Goal: Task Accomplishment & Management: Use online tool/utility

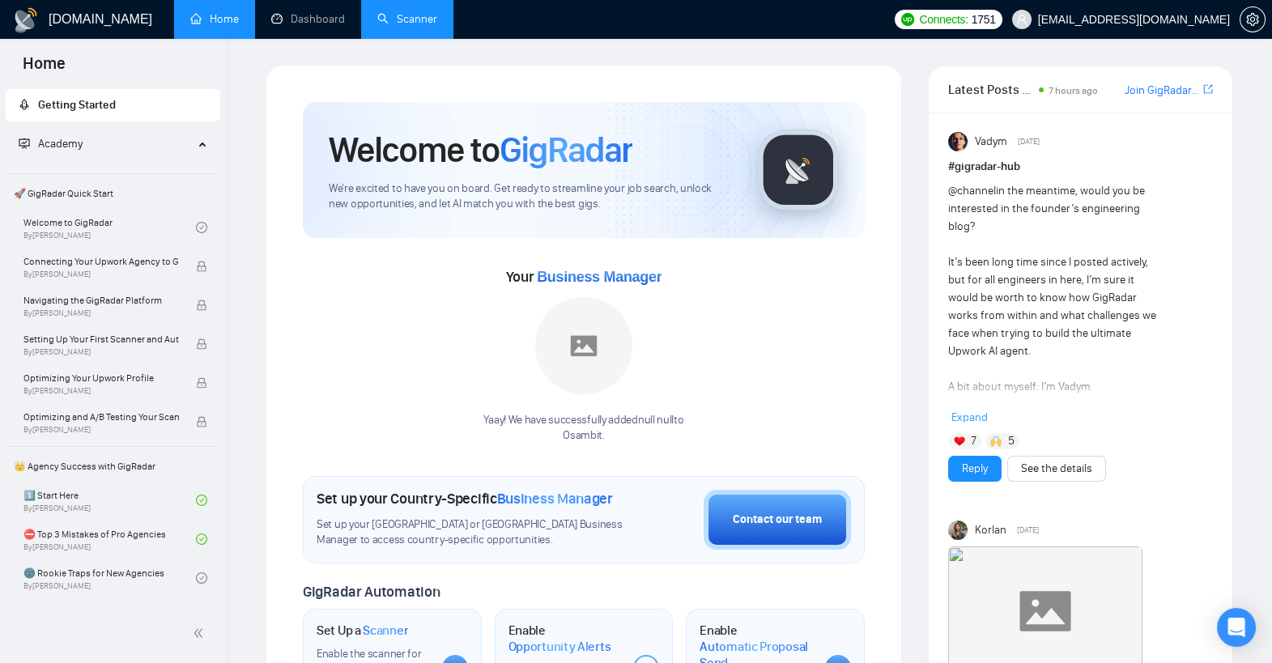
click at [407, 12] on link "Scanner" at bounding box center [407, 19] width 60 height 14
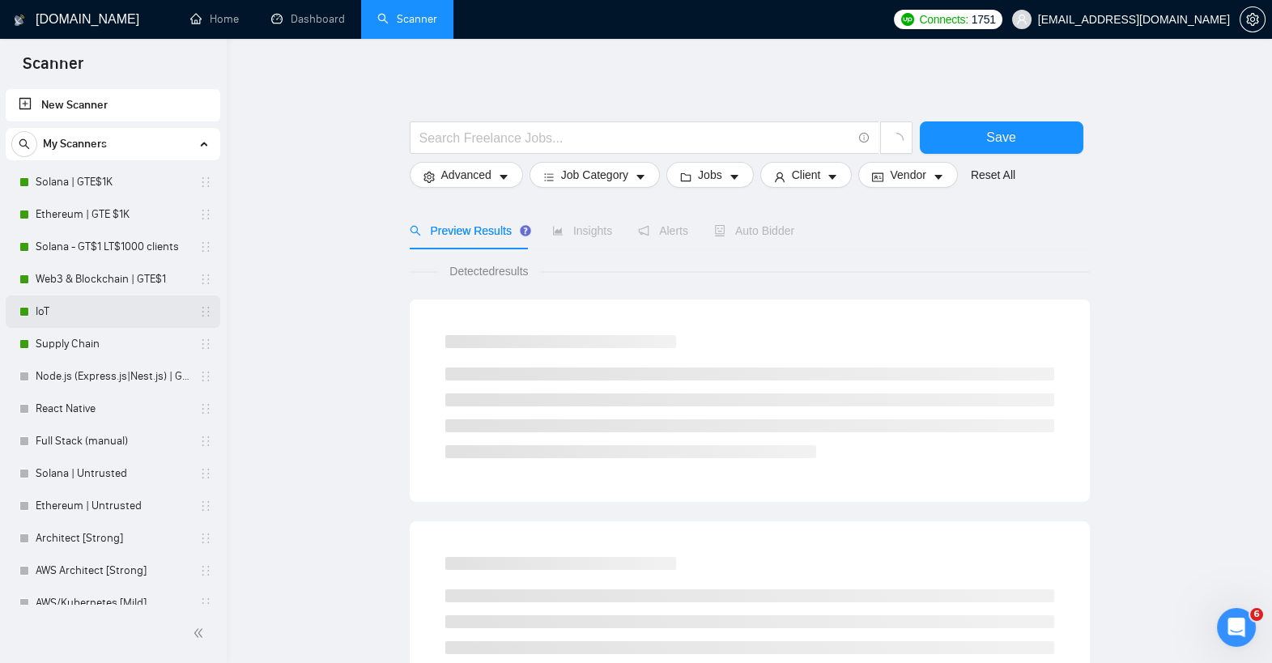
click at [94, 300] on link "IoT" at bounding box center [113, 312] width 154 height 32
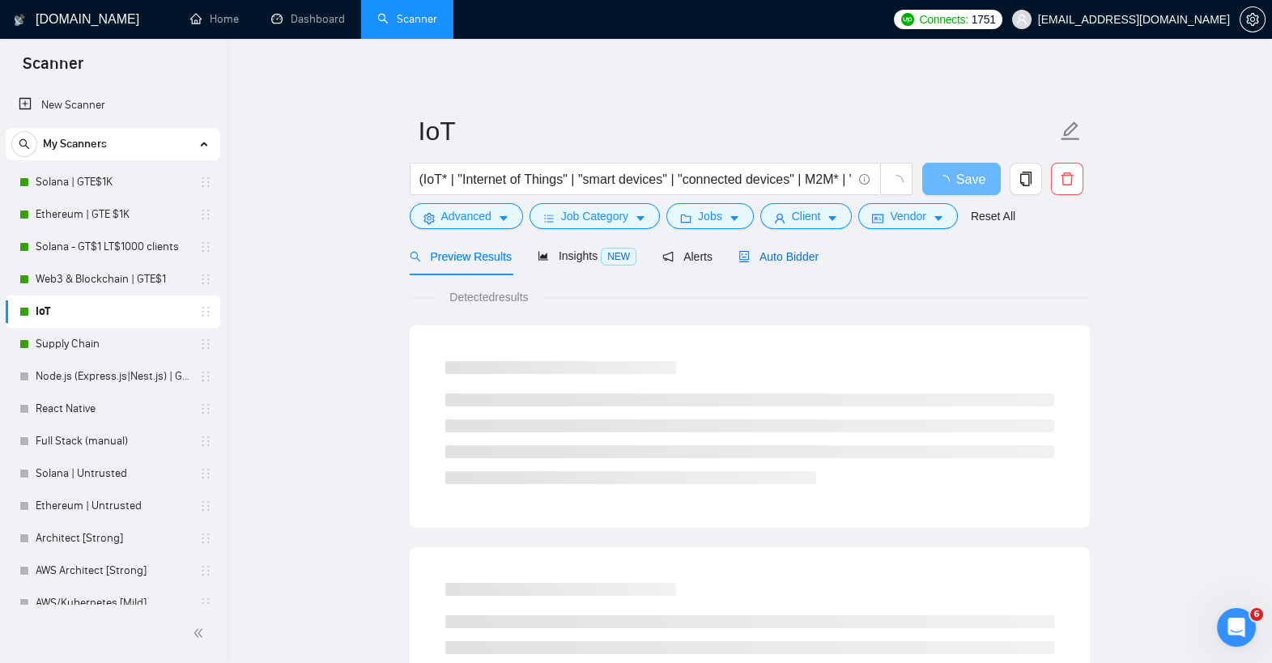
click at [779, 262] on div "Auto Bidder" at bounding box center [779, 257] width 80 height 18
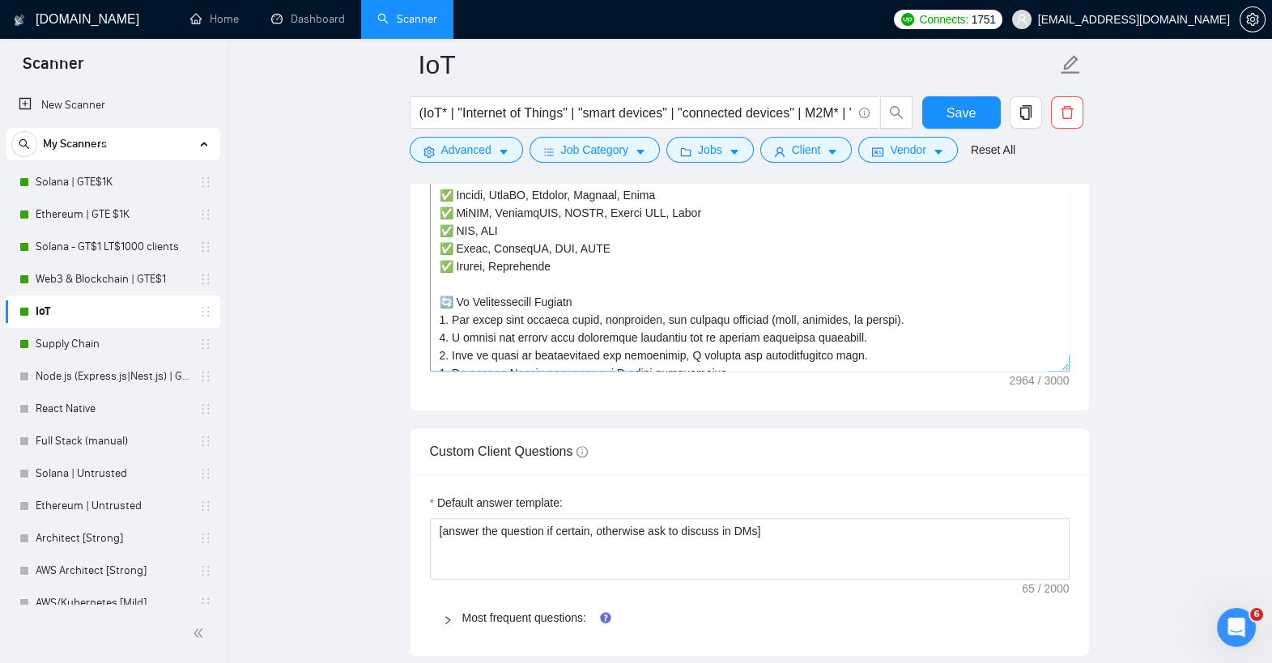
scroll to position [428, 0]
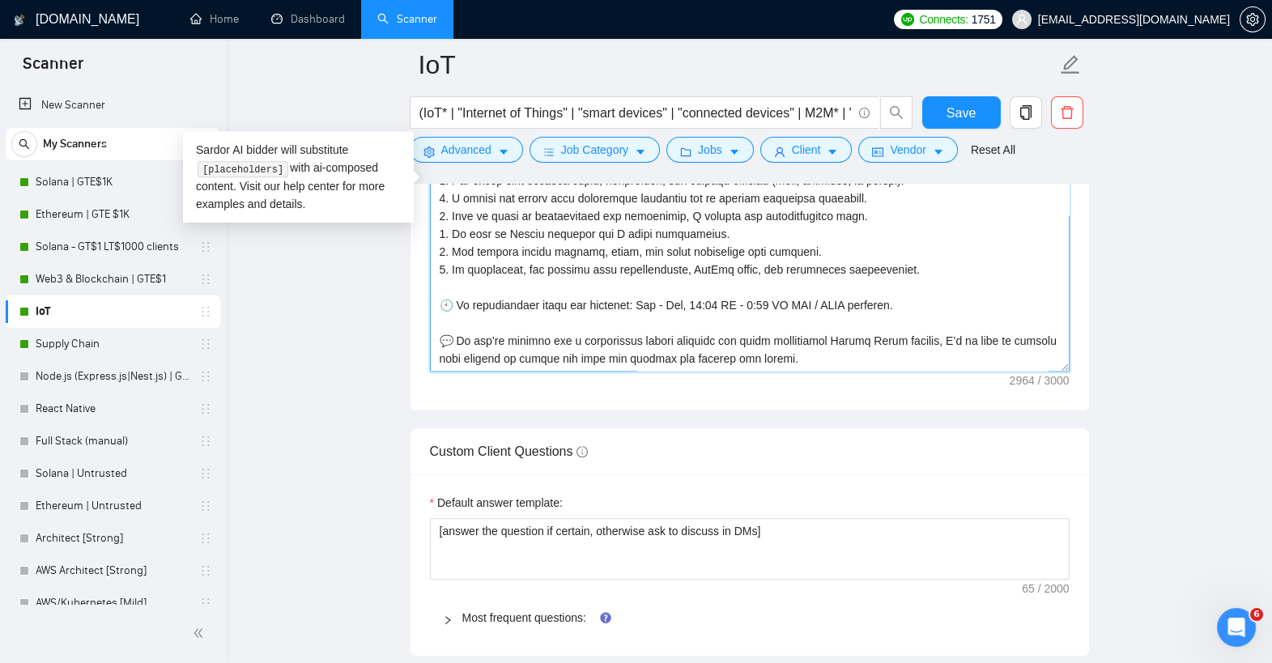
drag, startPoint x: 712, startPoint y: 339, endPoint x: 945, endPoint y: 339, distance: 233.3
click at [945, 339] on textarea "Cover letter template:" at bounding box center [750, 189] width 640 height 364
click at [854, 339] on textarea "Cover letter template:" at bounding box center [750, 189] width 640 height 364
click at [837, 335] on textarea "Cover letter template:" at bounding box center [750, 189] width 640 height 364
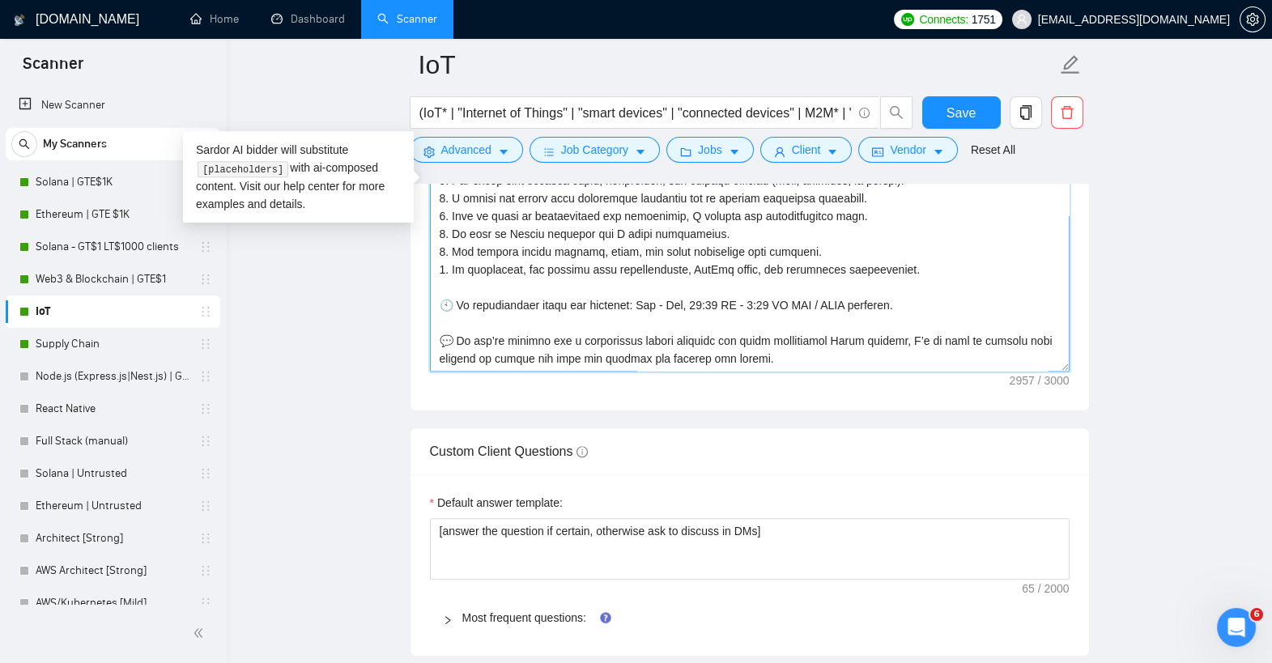
click at [837, 335] on textarea "Cover letter template:" at bounding box center [750, 189] width 640 height 364
drag, startPoint x: 893, startPoint y: 340, endPoint x: 706, endPoint y: 335, distance: 187.2
click at [707, 335] on textarea "Cover letter template:" at bounding box center [750, 189] width 640 height 364
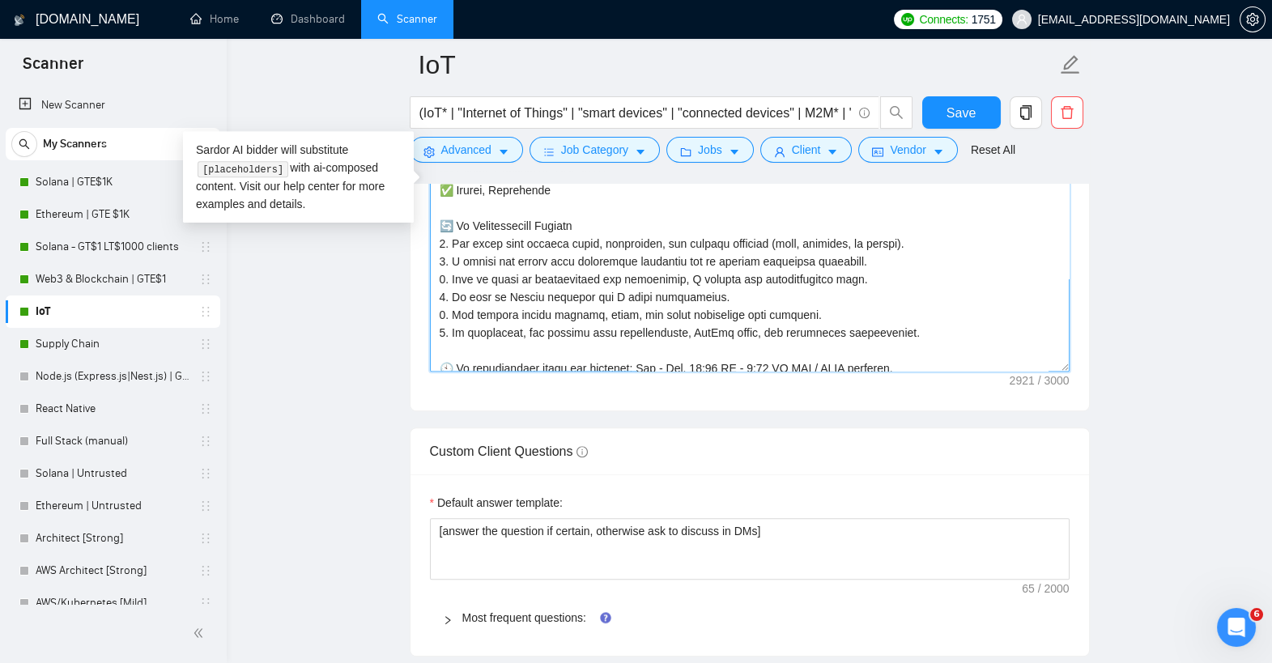
scroll to position [343, 0]
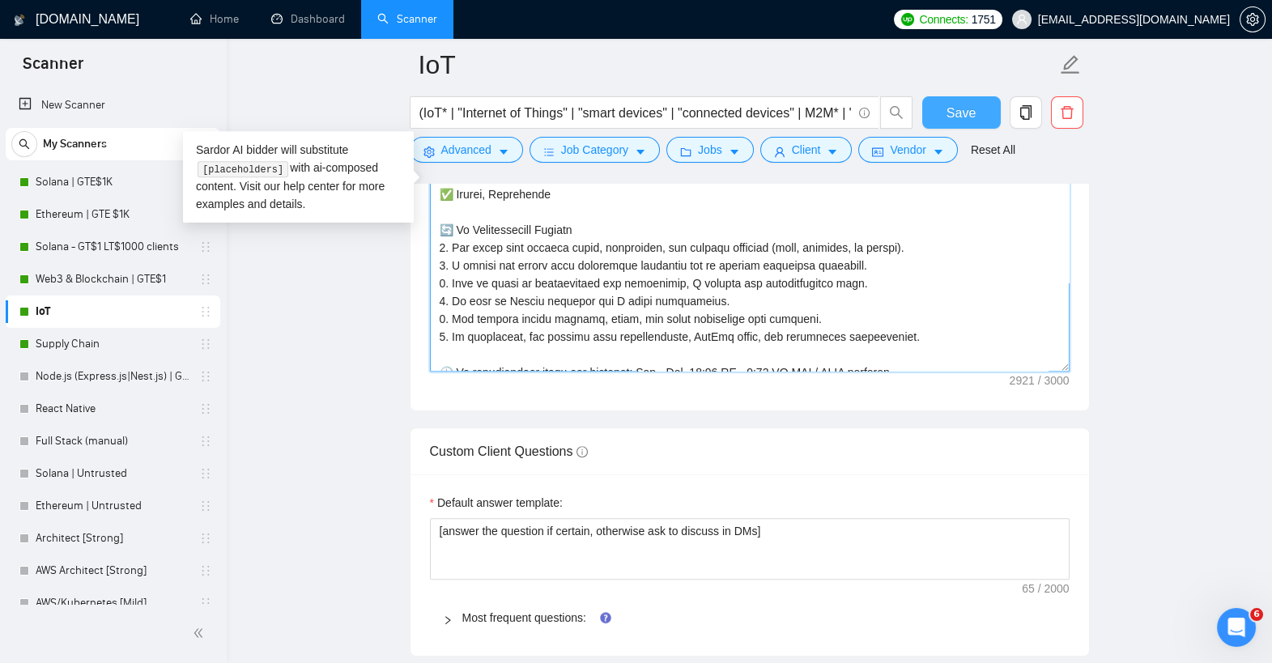
type textarea "[Lorem ips dolo sitam consectet: Adipiscin! El sedd ei Temp. I utla etdo magn 7…"
click at [958, 104] on span "Save" at bounding box center [961, 113] width 29 height 20
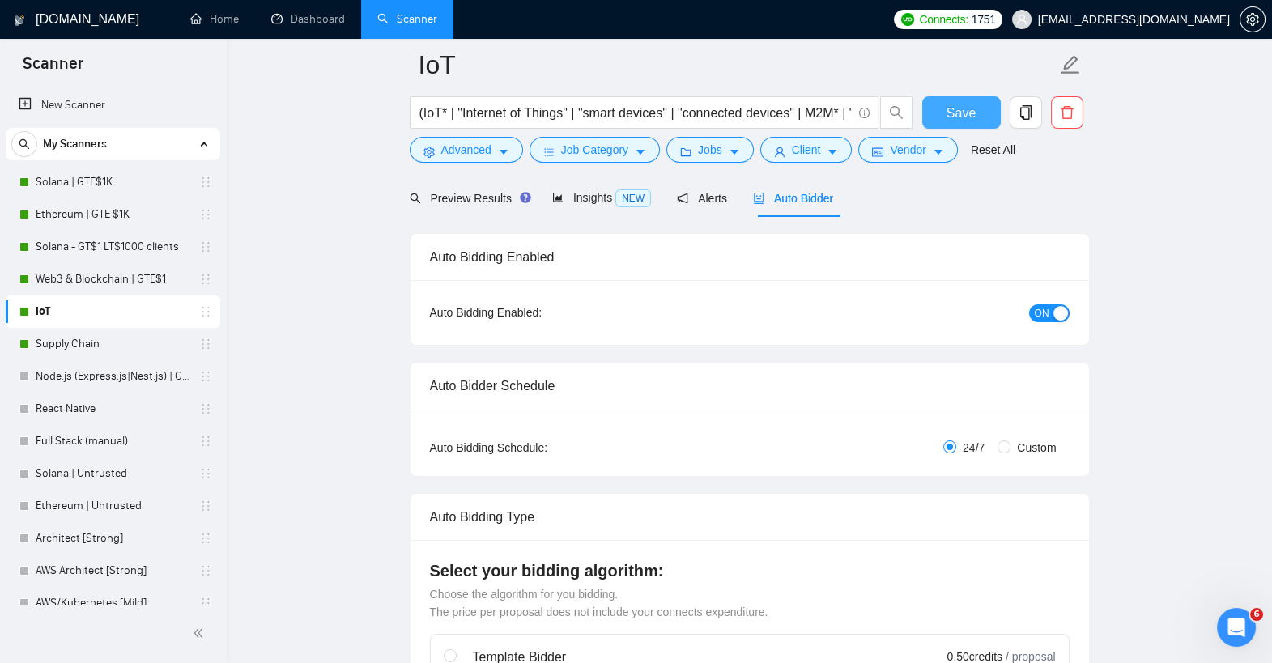
scroll to position [0, 0]
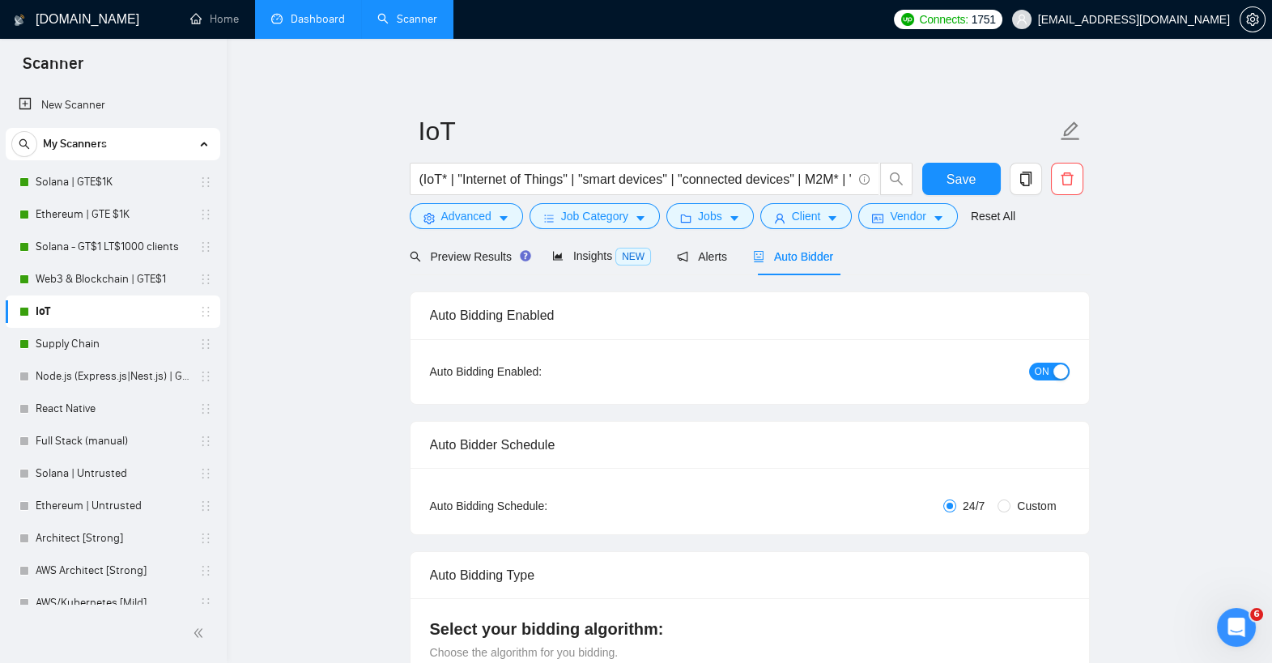
click at [317, 26] on link "Dashboard" at bounding box center [308, 19] width 74 height 14
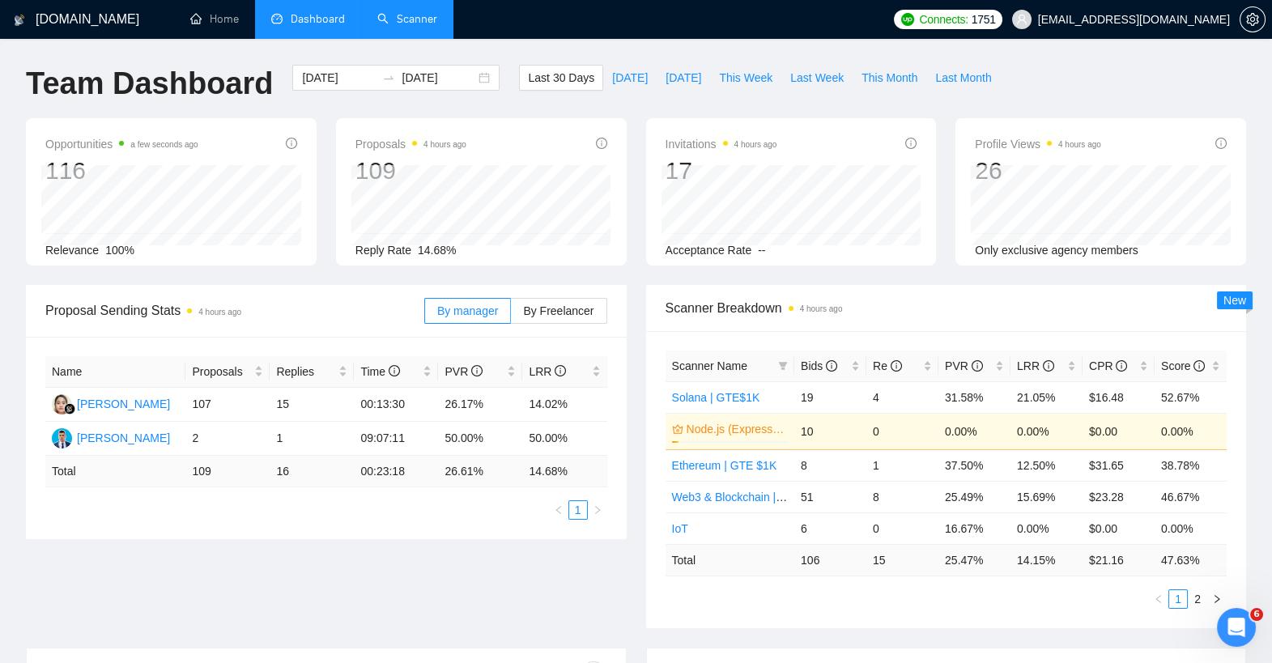
click at [705, 360] on span "Scanner Name" at bounding box center [709, 366] width 75 height 13
click at [805, 362] on span "Bids" at bounding box center [819, 366] width 36 height 13
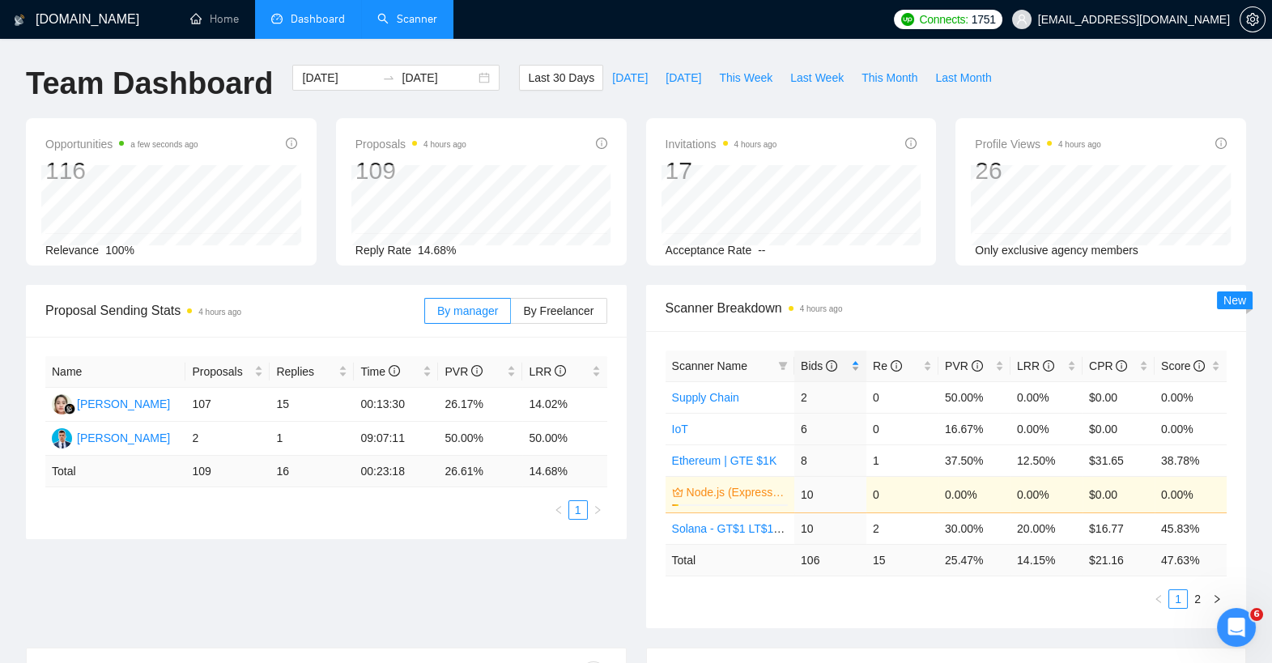
click at [808, 362] on span "Bids" at bounding box center [819, 366] width 36 height 13
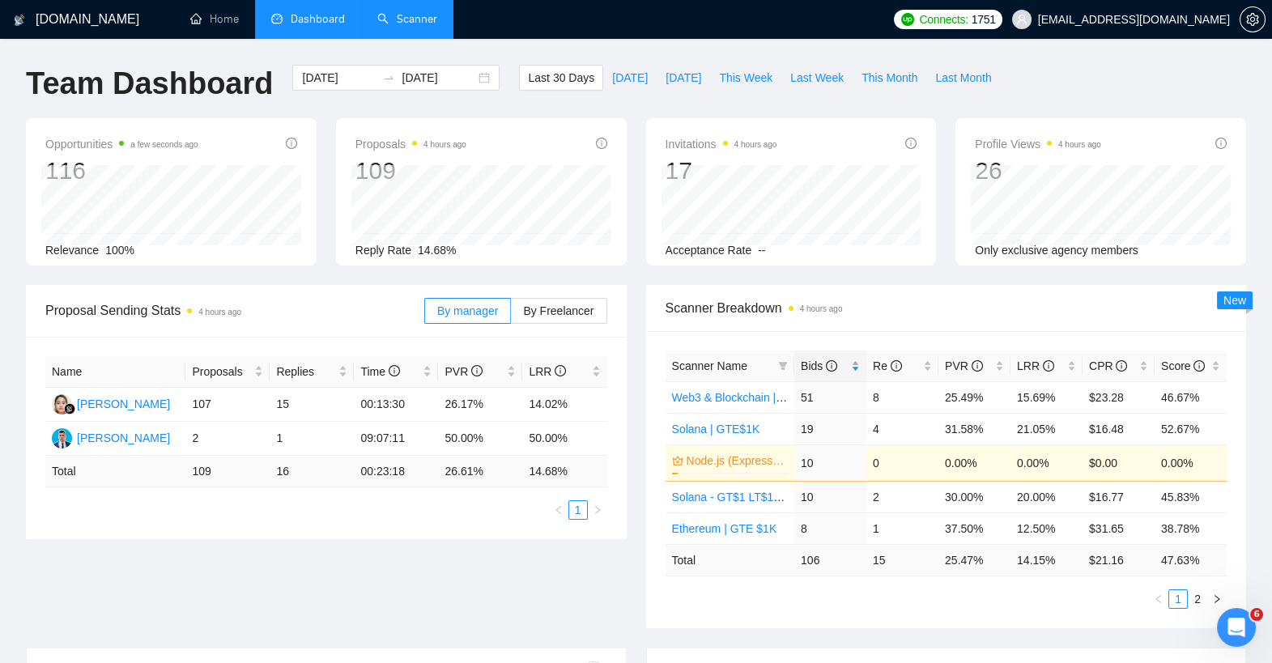
click at [813, 366] on span "Bids" at bounding box center [819, 366] width 36 height 13
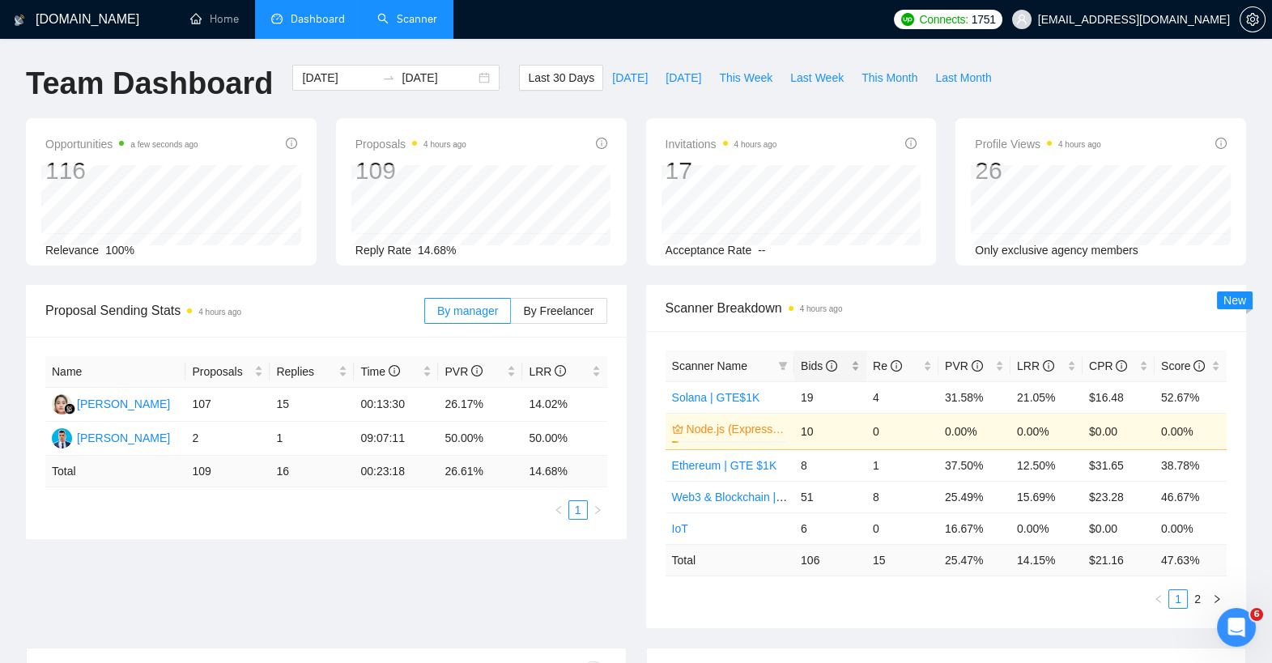
click at [813, 366] on span "Bids" at bounding box center [819, 366] width 36 height 13
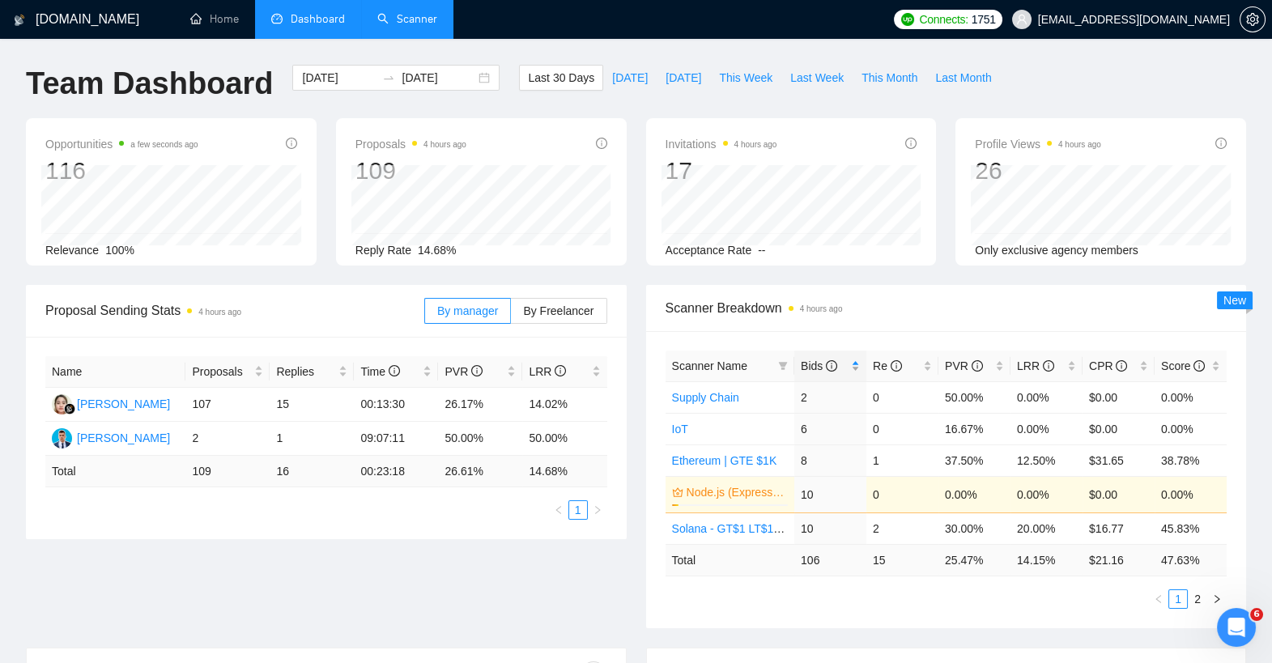
click at [813, 366] on span "Bids" at bounding box center [819, 366] width 36 height 13
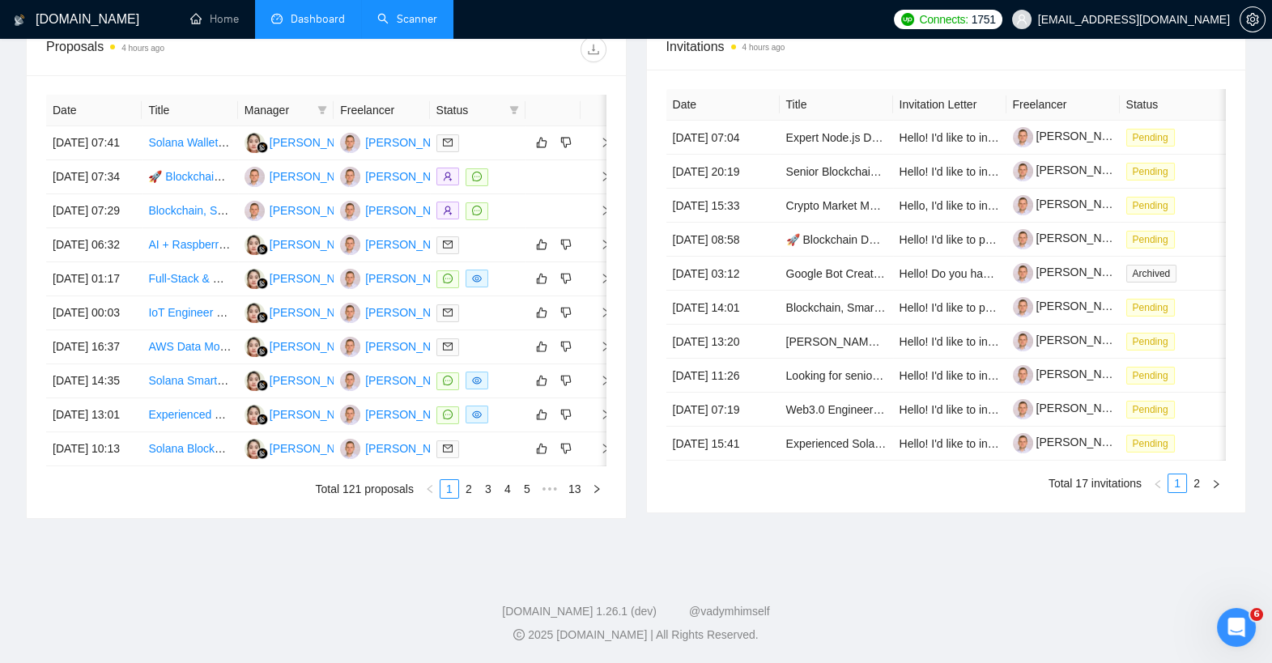
scroll to position [661, 0]
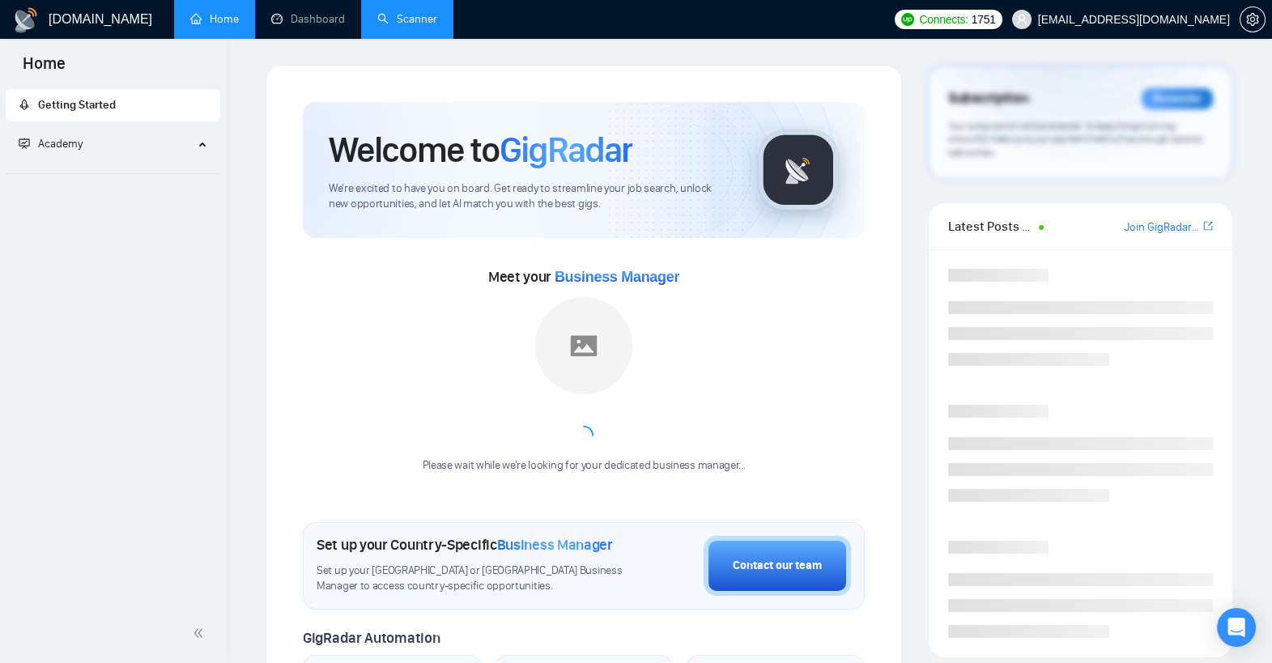
click at [421, 17] on link "Scanner" at bounding box center [407, 19] width 60 height 14
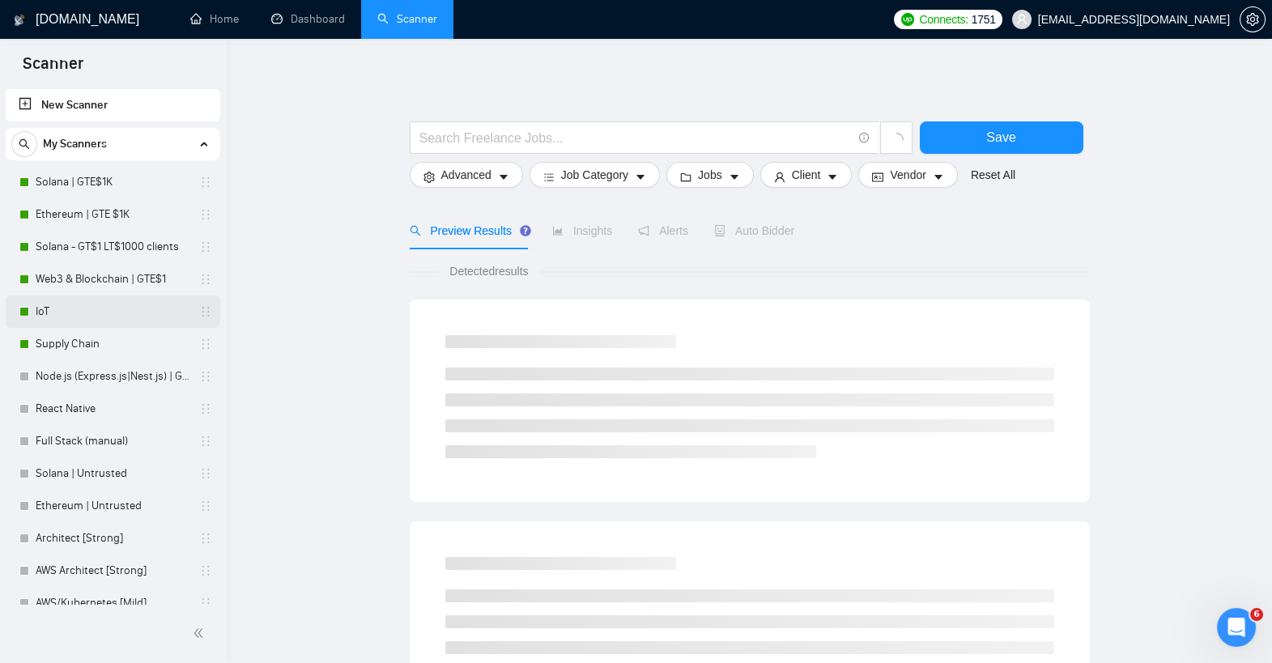
click at [109, 318] on link "IoT" at bounding box center [113, 312] width 154 height 32
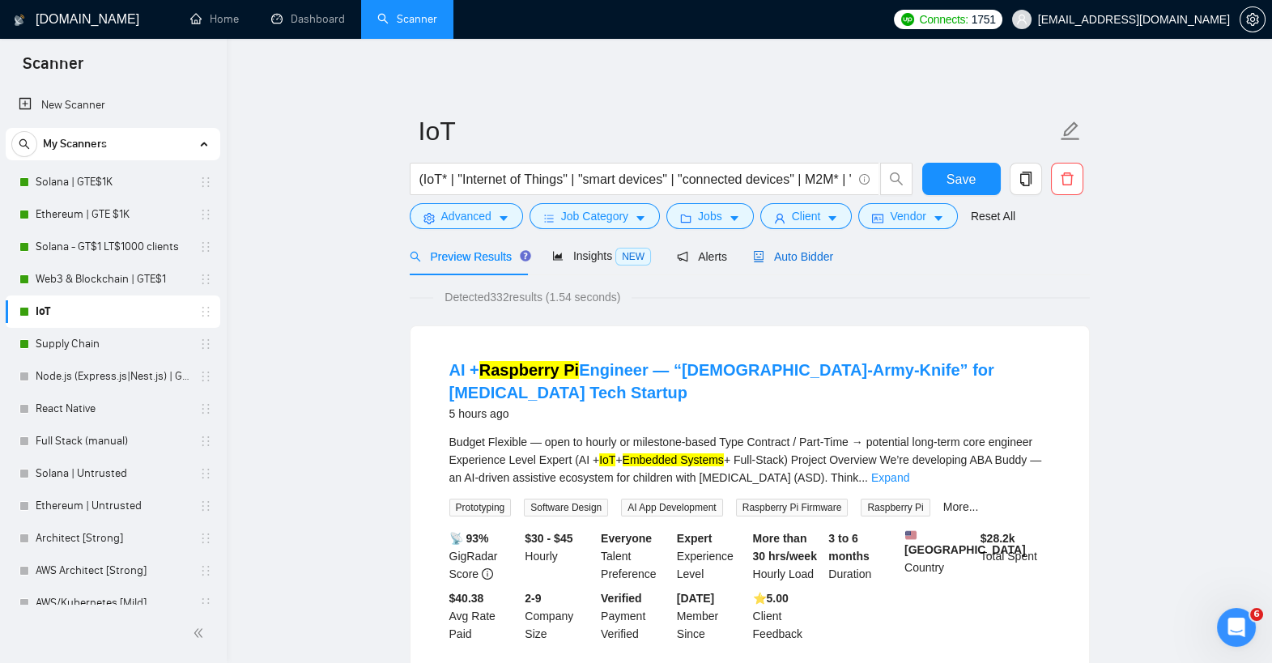
click at [785, 250] on span "Auto Bidder" at bounding box center [793, 256] width 80 height 13
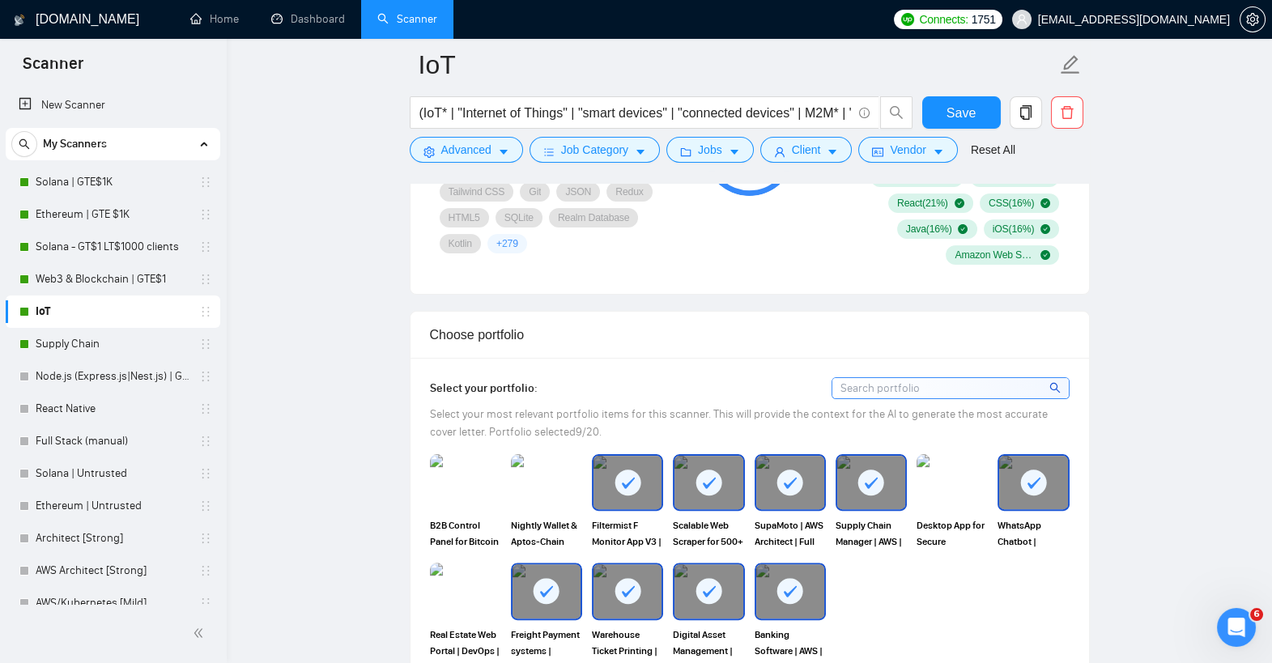
scroll to position [1320, 0]
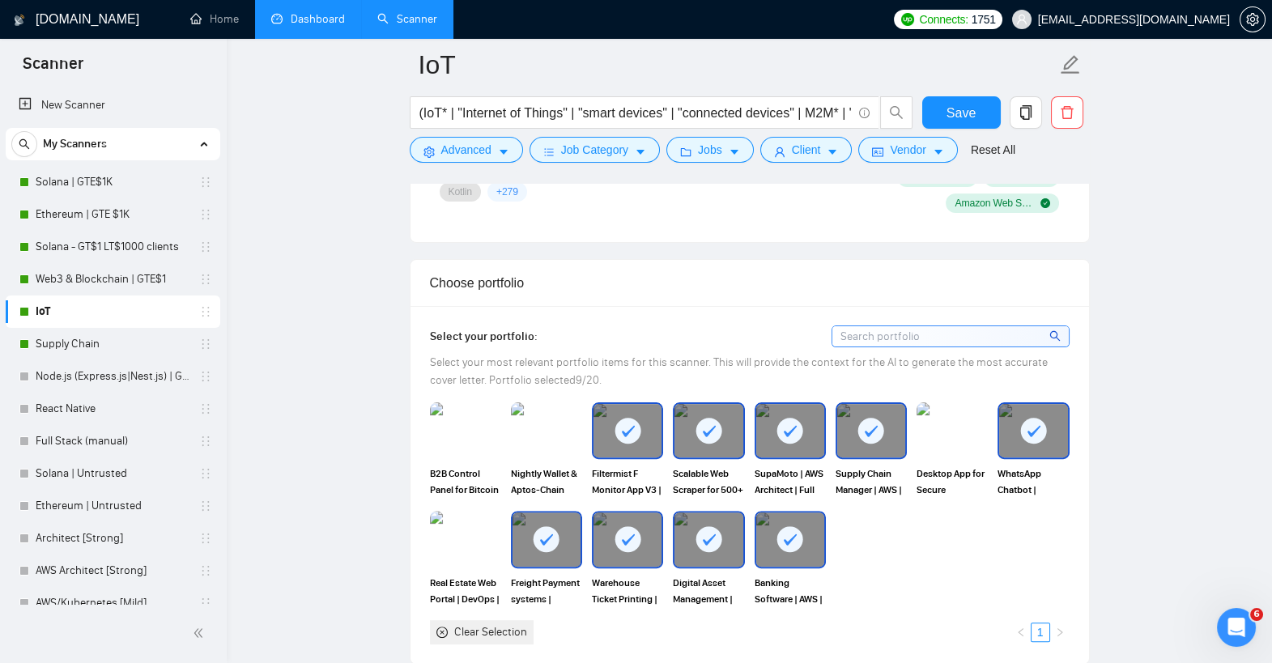
click at [339, 23] on link "Dashboard" at bounding box center [308, 19] width 74 height 14
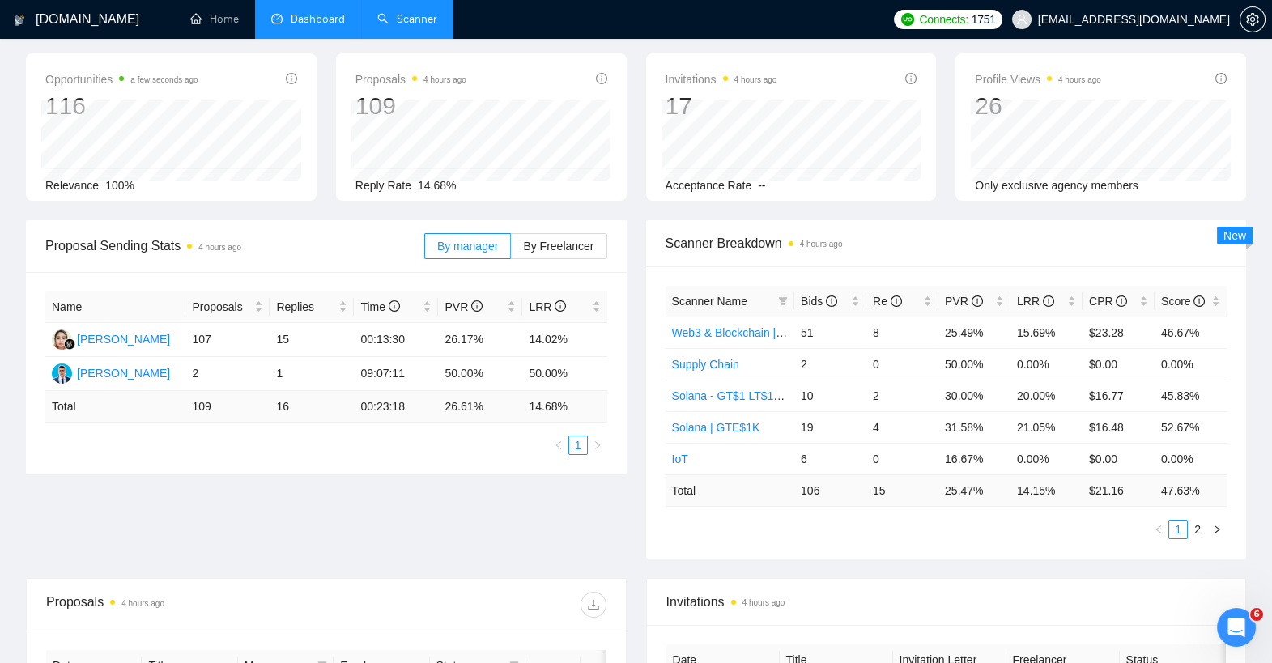
scroll to position [66, 0]
